Goal: Register for event/course

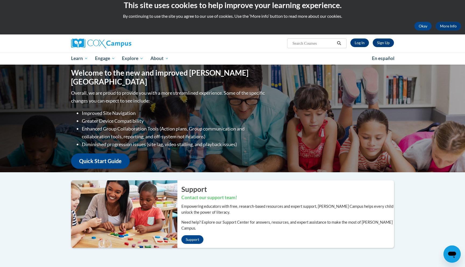
scroll to position [8, 0]
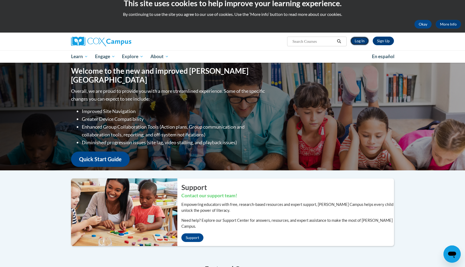
click at [364, 43] on link "Log In" at bounding box center [359, 41] width 19 height 9
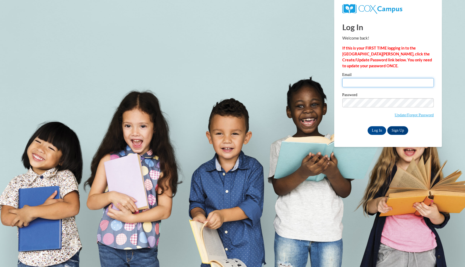
click at [362, 83] on input "Email" at bounding box center [388, 82] width 92 height 9
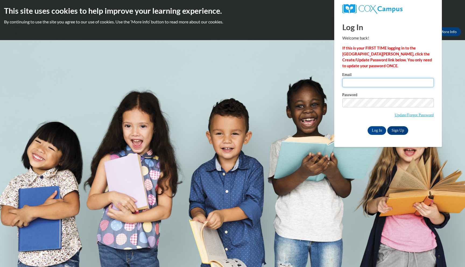
type input "[EMAIL_ADDRESS][DOMAIN_NAME]"
click at [379, 132] on input "Log In" at bounding box center [377, 130] width 19 height 9
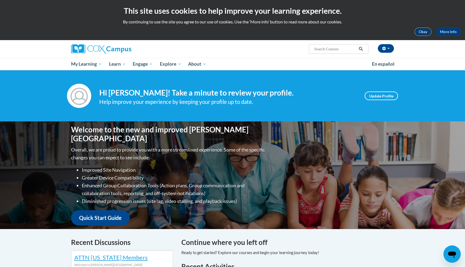
click at [428, 31] on button "Okay" at bounding box center [423, 31] width 17 height 9
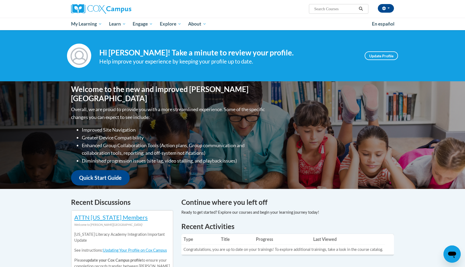
click at [335, 11] on input "Search..." at bounding box center [335, 9] width 43 height 6
click at [350, 7] on input "Systamatic" at bounding box center [335, 9] width 43 height 6
drag, startPoint x: 345, startPoint y: 8, endPoint x: 285, endPoint y: 3, distance: 60.8
click at [285, 3] on div "Charles Wheeler (America/New_York UTC-04:00) My Profile Inbox My Transcripts Lo…" at bounding box center [287, 7] width 221 height 14
paste input "ematic and Explicit Phonics Instruction"
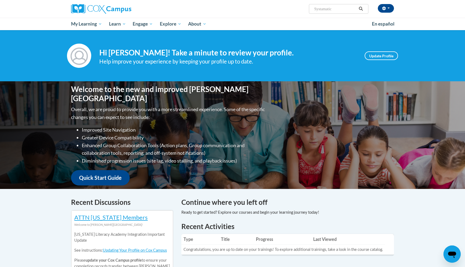
type input "Systematic and Explicit Phonics Instruction"
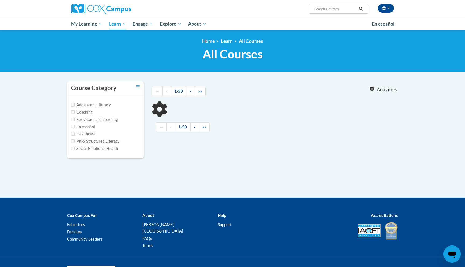
type input "Systematic and Explicit Phonics Instruction"
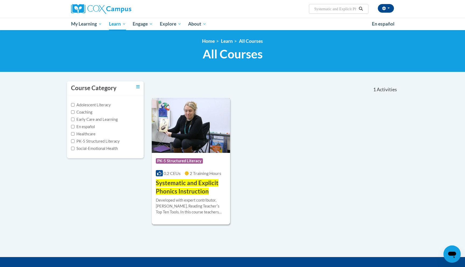
click at [196, 187] on h3 "Systematic and Explicit Phonics Instruction" at bounding box center [191, 187] width 70 height 17
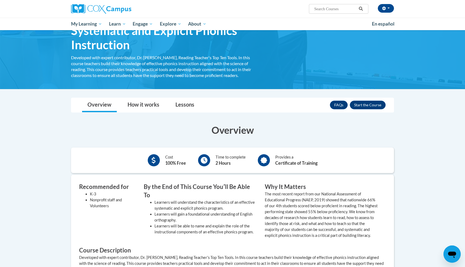
scroll to position [31, 0]
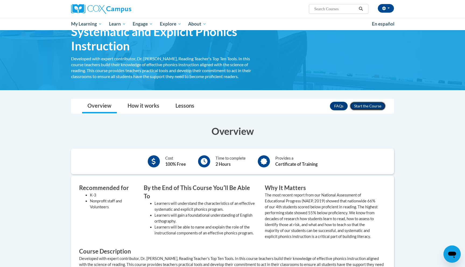
click at [369, 109] on button "Enroll" at bounding box center [368, 106] width 36 height 9
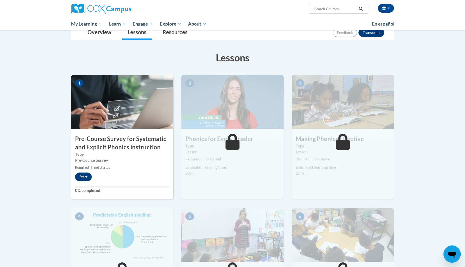
scroll to position [65, 0]
click at [89, 177] on button "Start" at bounding box center [83, 177] width 17 height 9
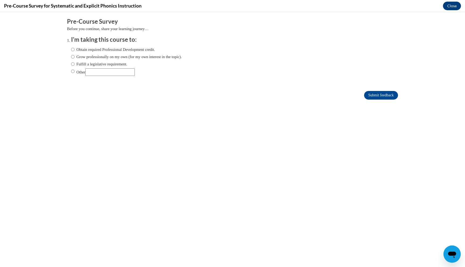
scroll to position [0, 0]
click at [102, 73] on input "Other" at bounding box center [110, 72] width 50 height 8
type input "Course Requirement"
click at [366, 103] on form "Pre-Course Survey Before you continue, share your learning journey… I'm taking …" at bounding box center [232, 61] width 331 height 88
click at [366, 101] on form "Pre-Course Survey Before you continue, share your learning journey… I'm taking …" at bounding box center [232, 61] width 331 height 88
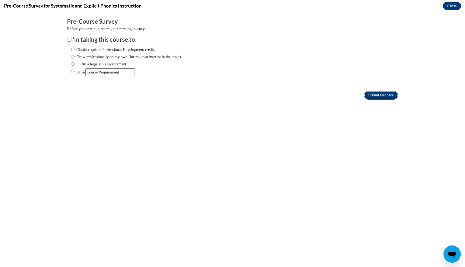
click at [369, 99] on input "Submit feedback" at bounding box center [381, 95] width 34 height 9
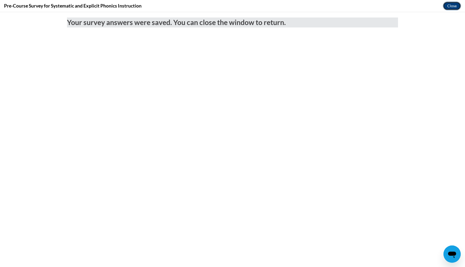
click at [449, 9] on button "Close" at bounding box center [452, 6] width 18 height 9
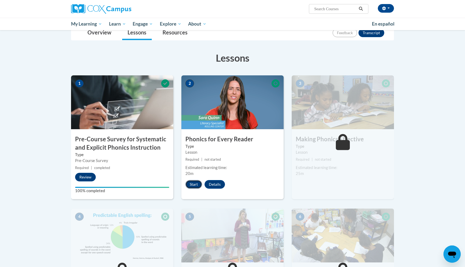
click at [194, 184] on button "Start" at bounding box center [193, 184] width 17 height 9
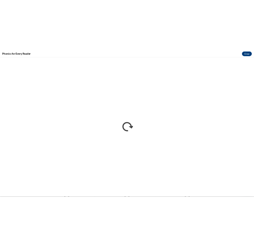
scroll to position [64, 0]
